Goal: Task Accomplishment & Management: Use online tool/utility

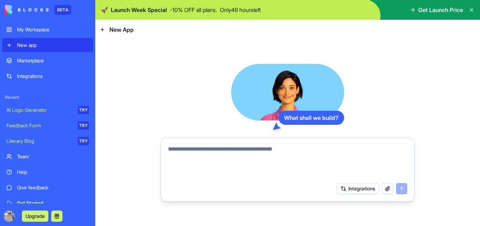
click at [262, 173] on textarea at bounding box center [287, 162] width 239 height 34
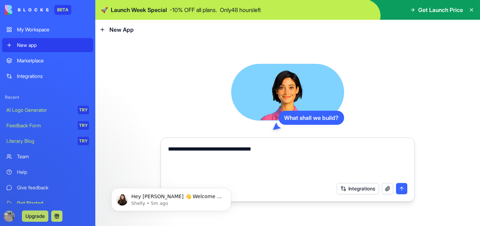
type textarea "**********"
click at [403, 193] on button "submit" at bounding box center [401, 188] width 11 height 11
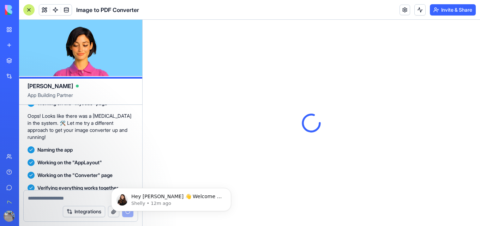
scroll to position [256, 0]
